Goal: Check status

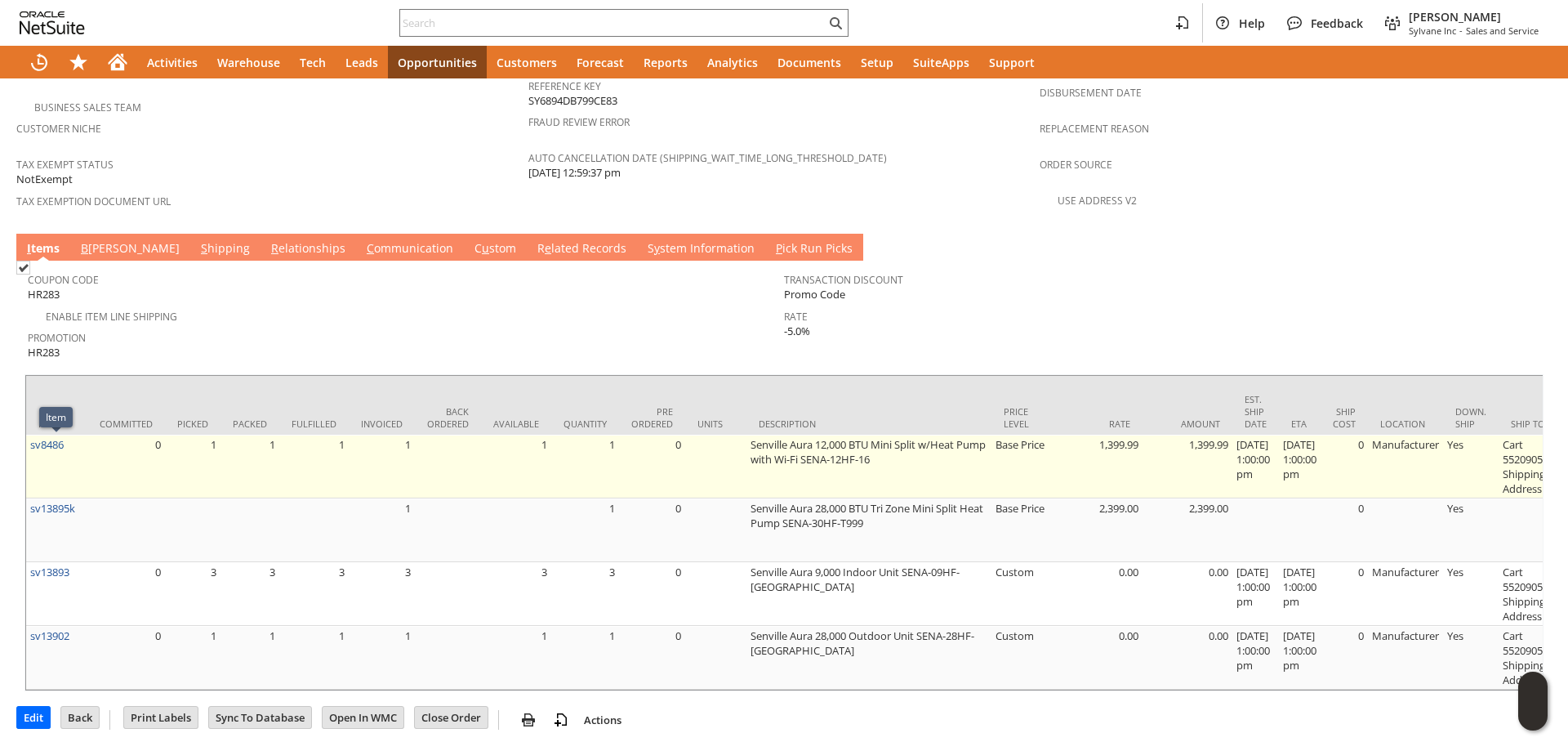
scroll to position [1251, 0]
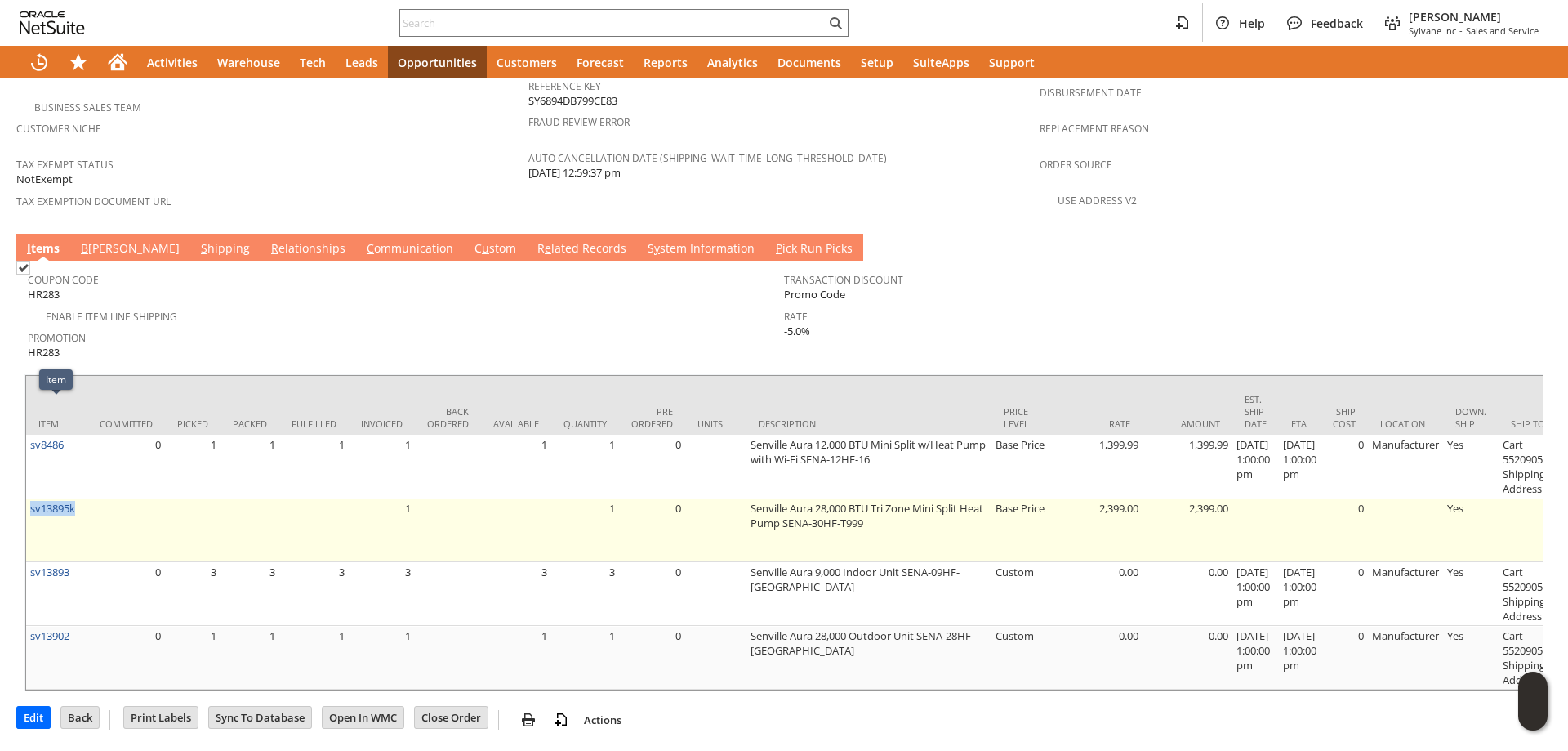
drag, startPoint x: 81, startPoint y: 408, endPoint x: 31, endPoint y: 420, distance: 51.4
click at [31, 498] on td "sv13895k" at bounding box center [57, 529] width 61 height 63
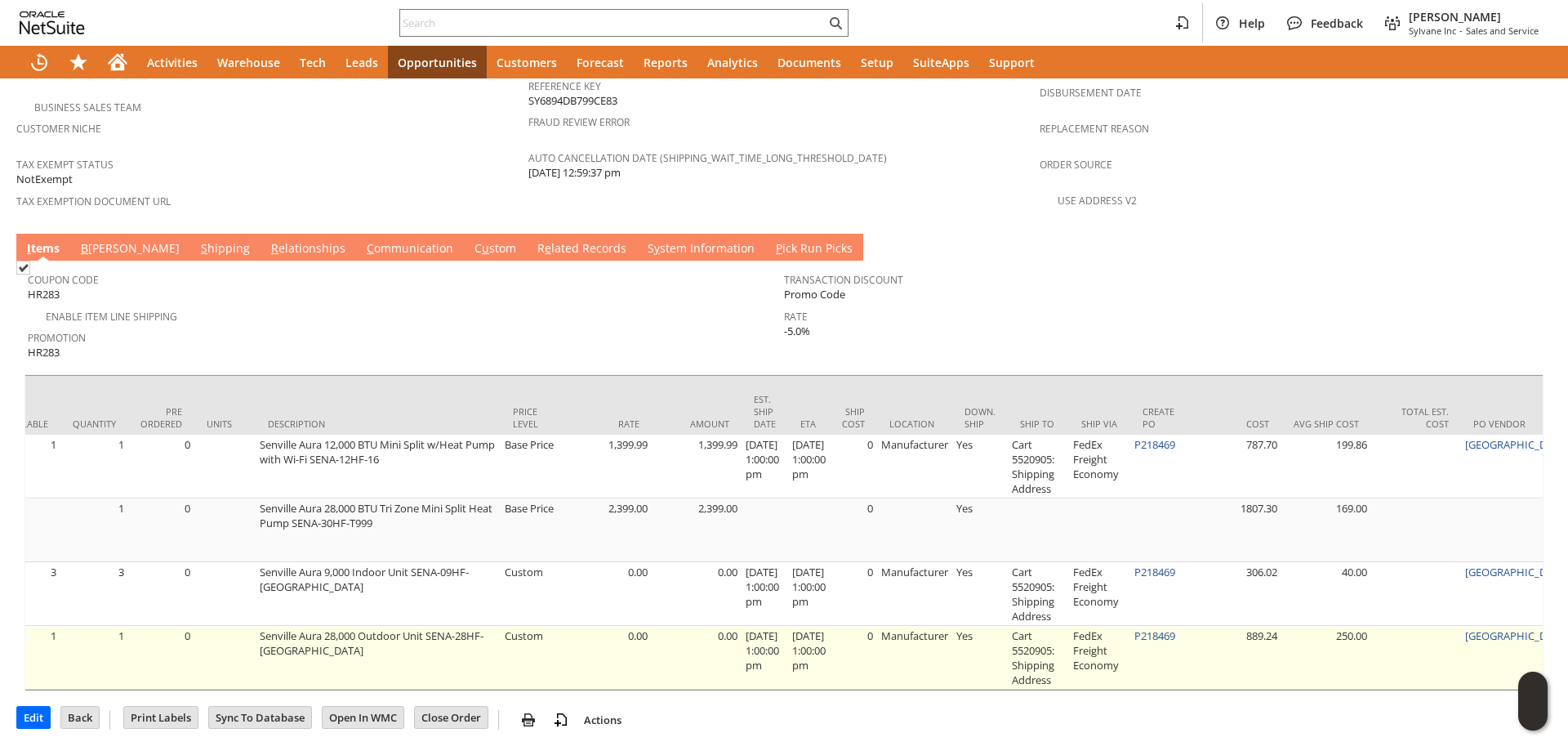
scroll to position [0, 528]
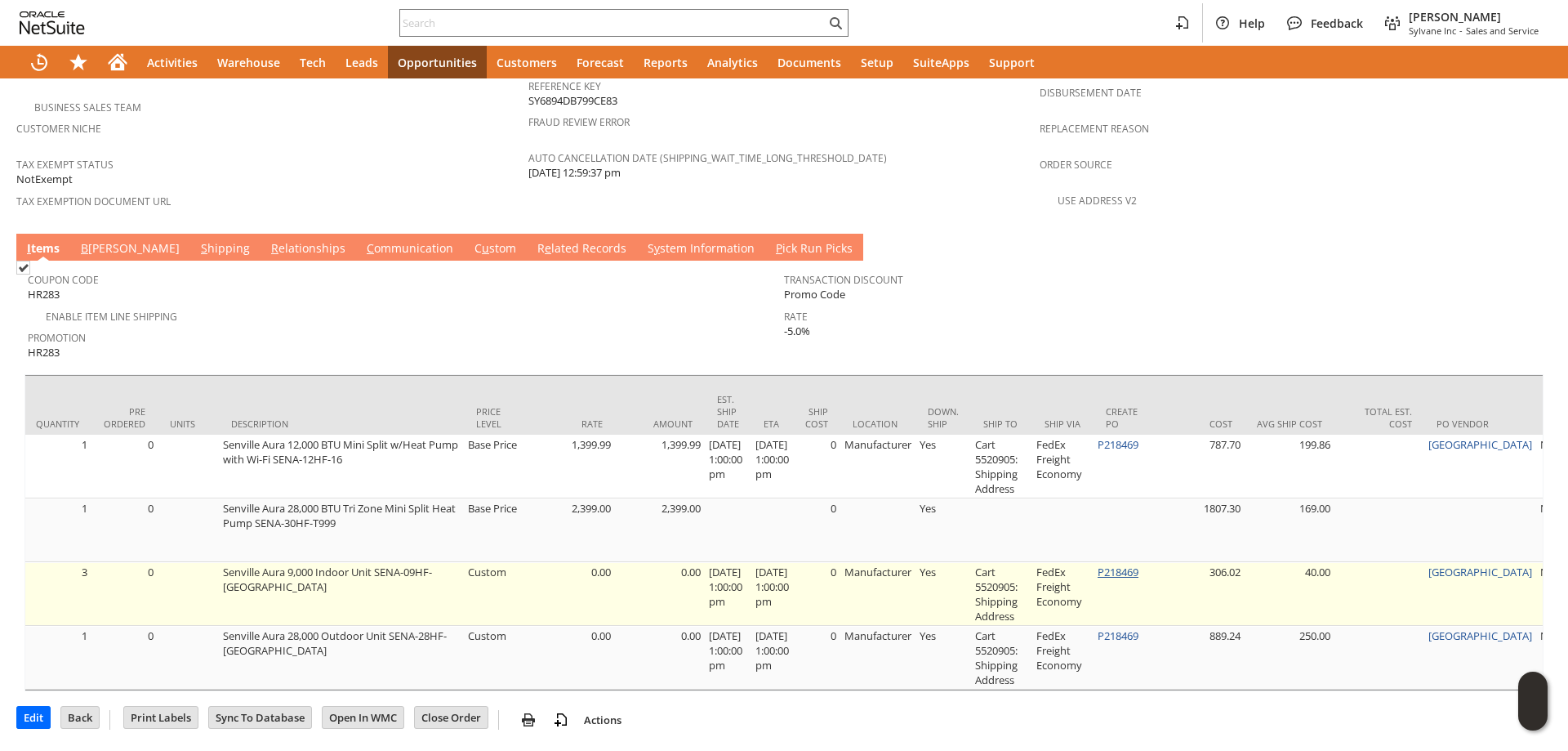
click at [1132, 564] on link "P218469" at bounding box center [1117, 572] width 41 height 15
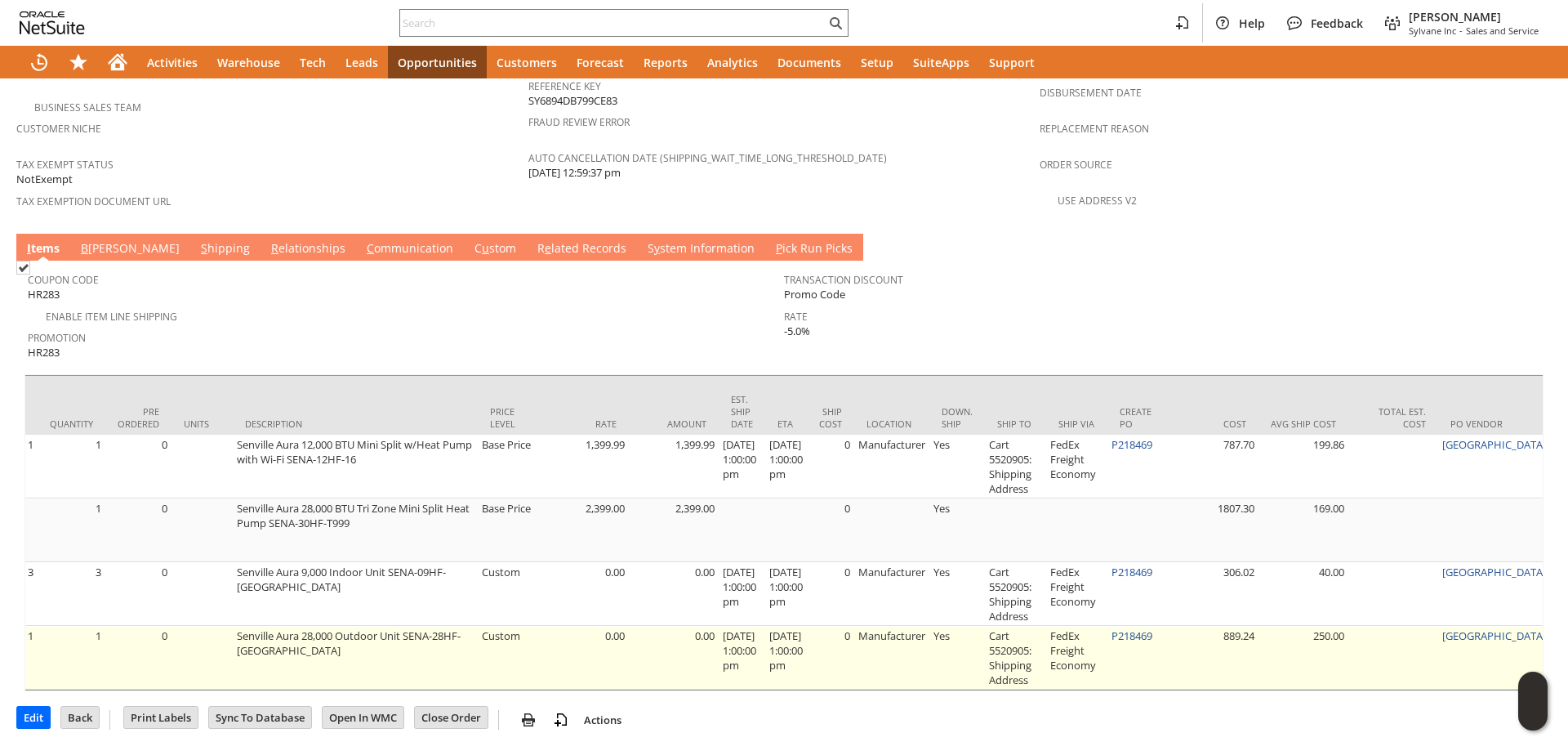
scroll to position [0, 569]
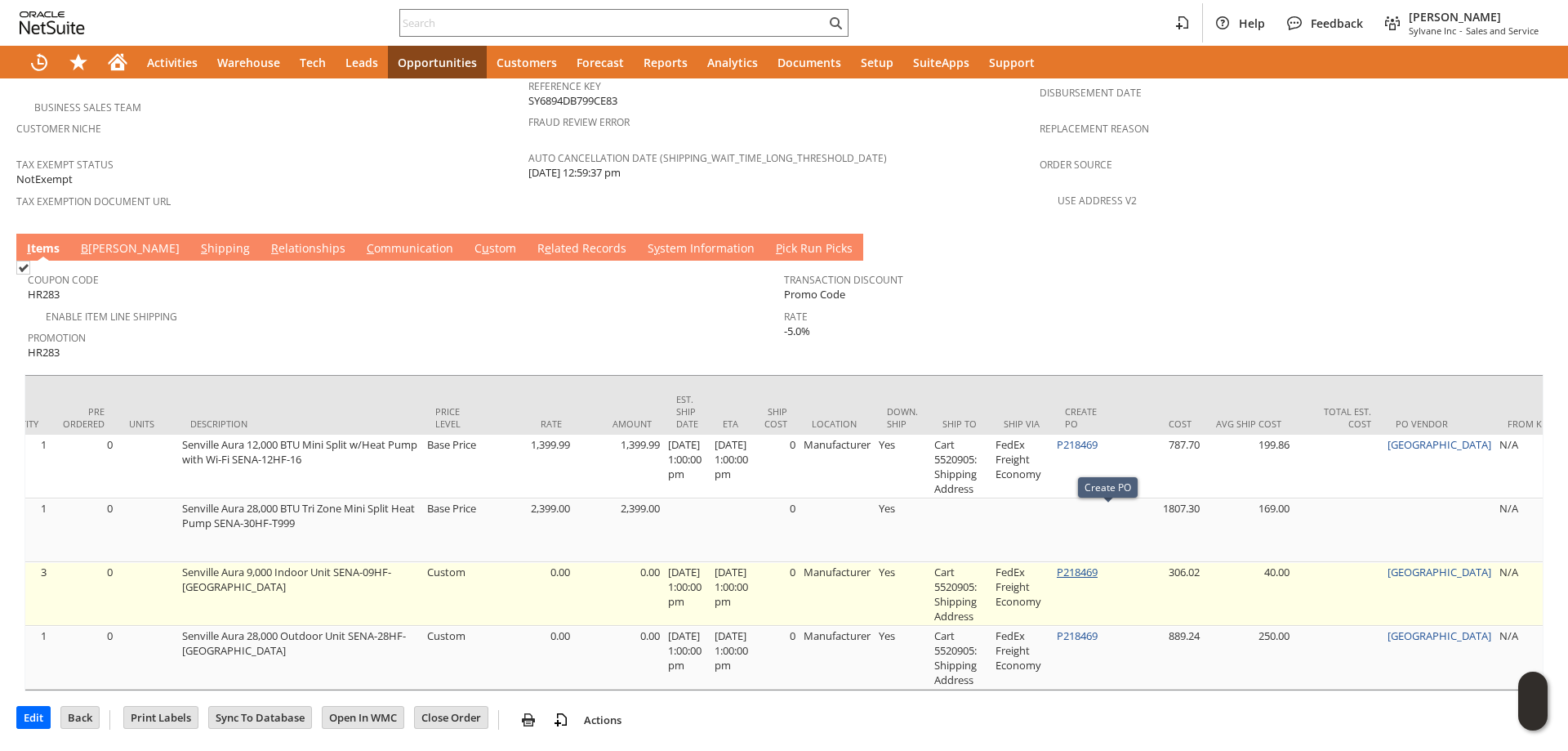
click at [1098, 564] on link "P218469" at bounding box center [1077, 572] width 41 height 15
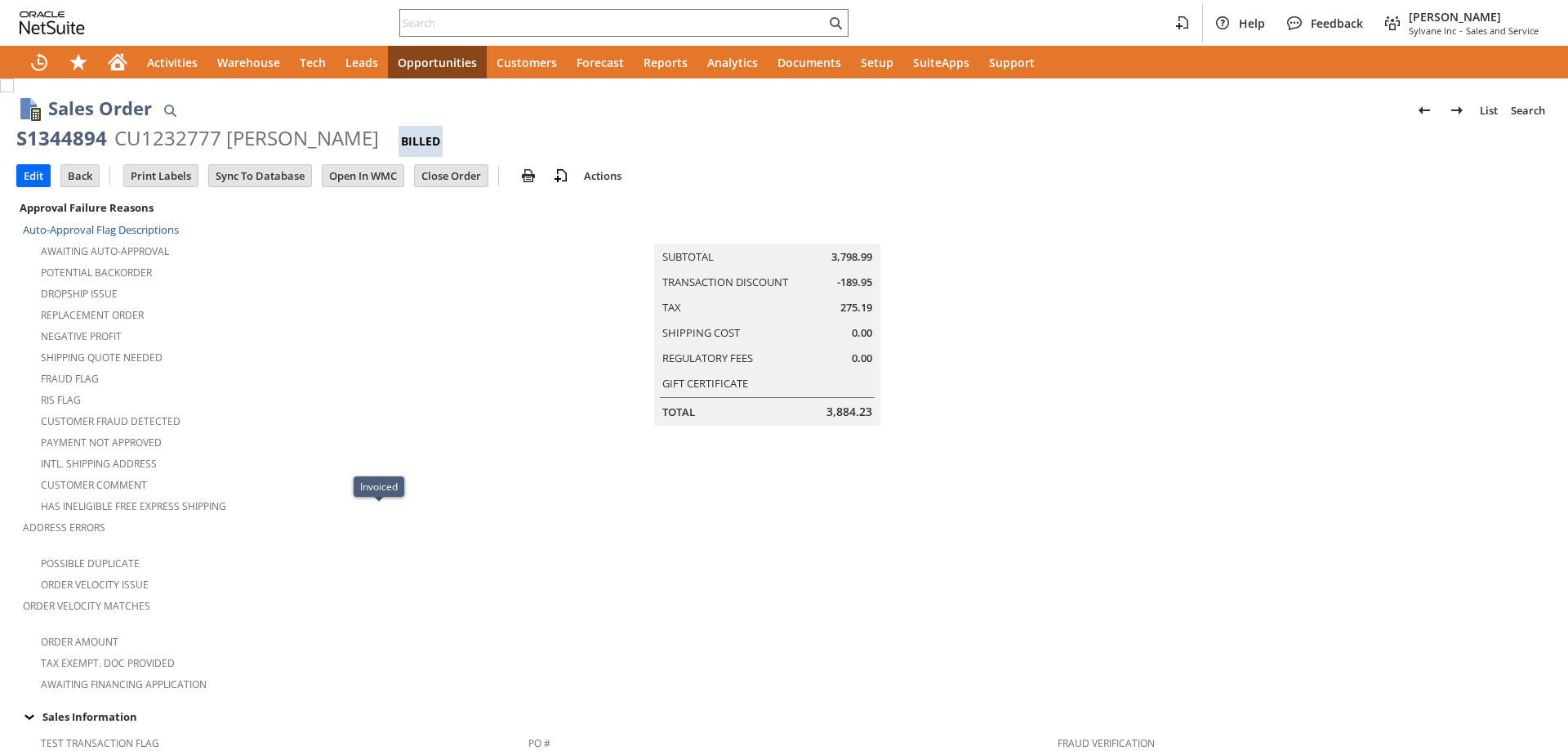
scroll to position [1251, 0]
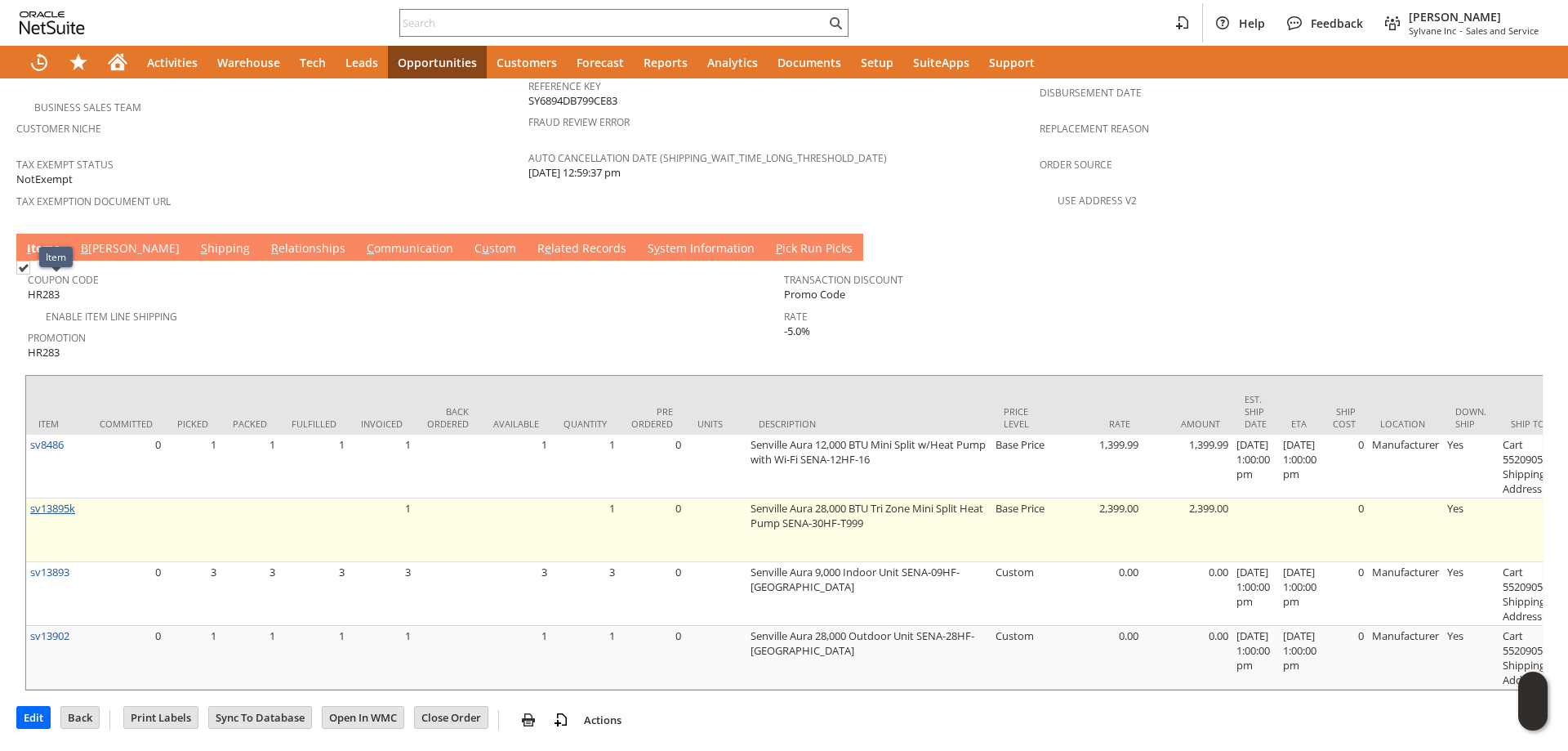
click at [65, 501] on link "sv13895k" at bounding box center [53, 508] width 45 height 15
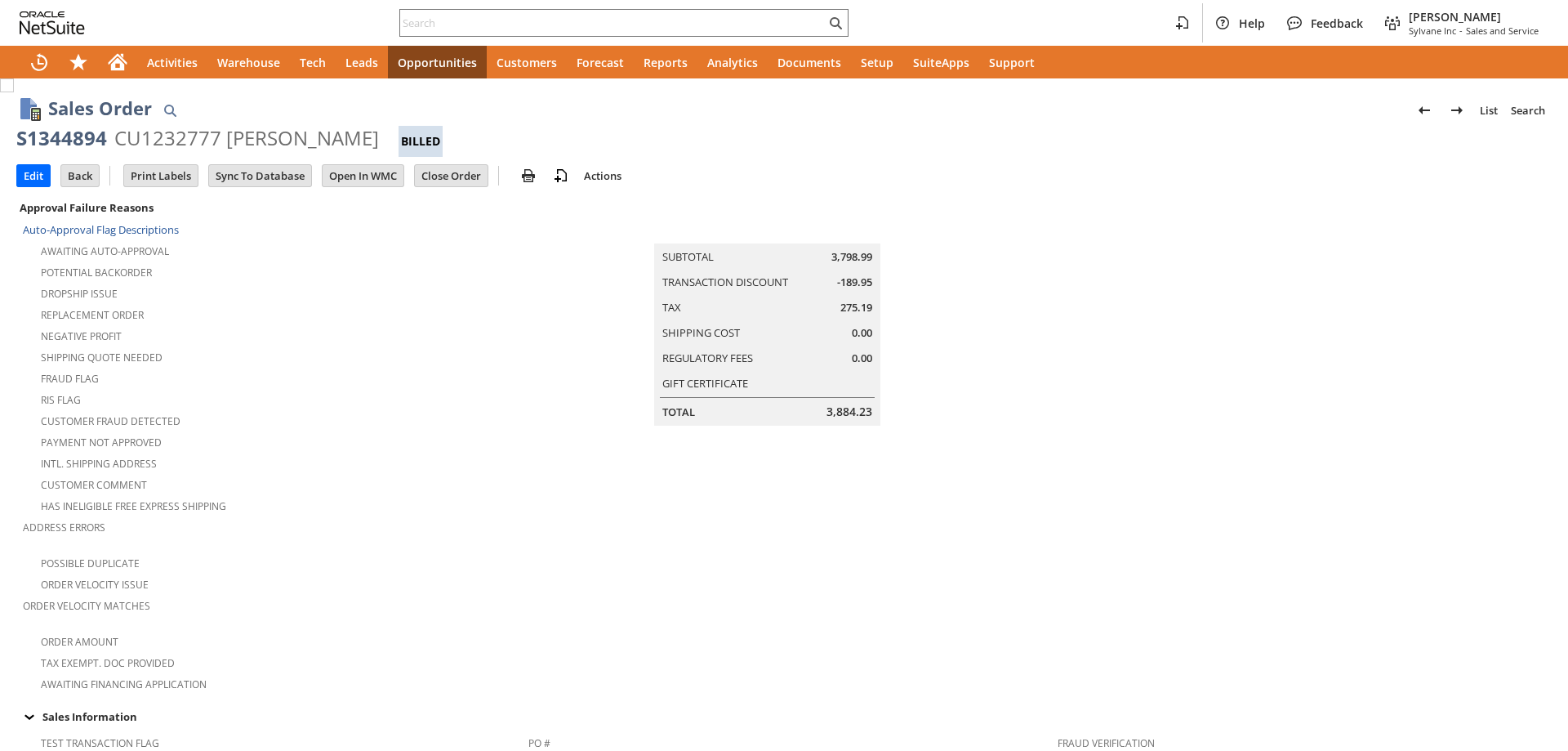
scroll to position [327, 0]
